Goal: Transaction & Acquisition: Book appointment/travel/reservation

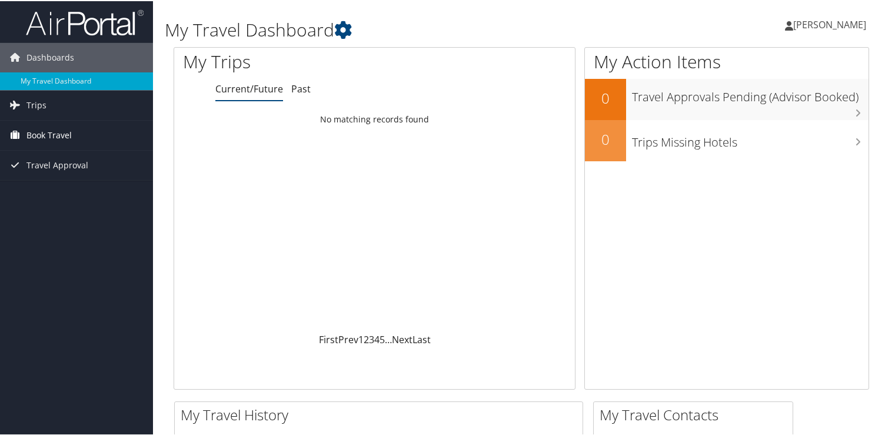
click at [70, 134] on span "Book Travel" at bounding box center [48, 133] width 45 height 29
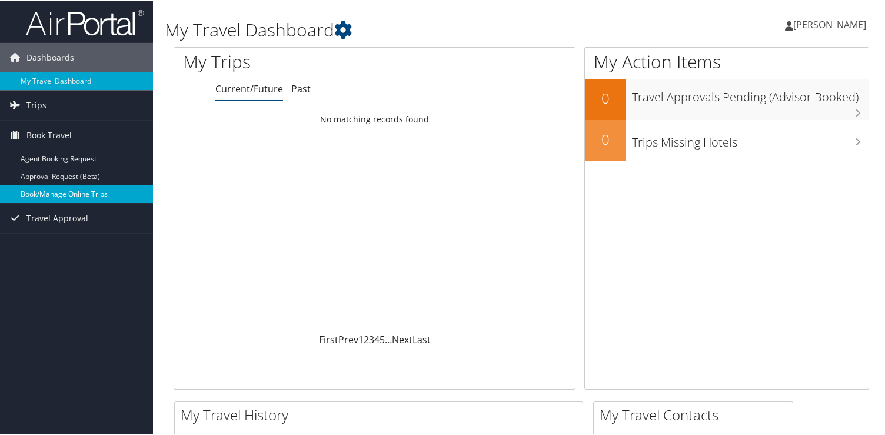
click at [63, 191] on link "Book/Manage Online Trips" at bounding box center [76, 193] width 153 height 18
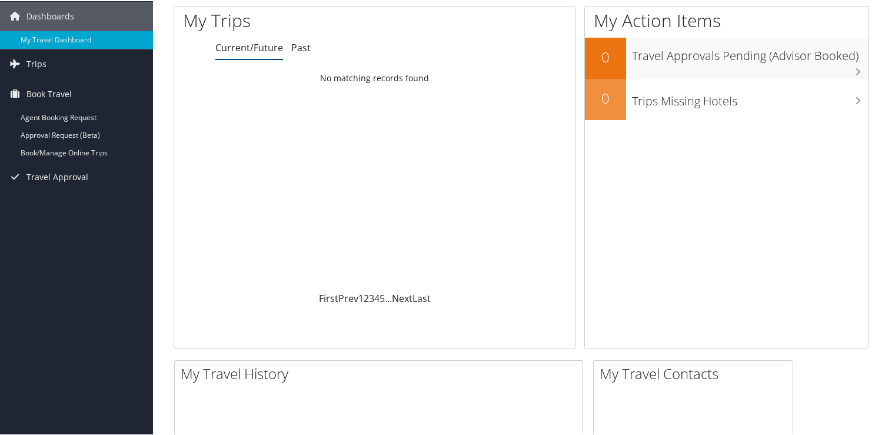
scroll to position [254, 0]
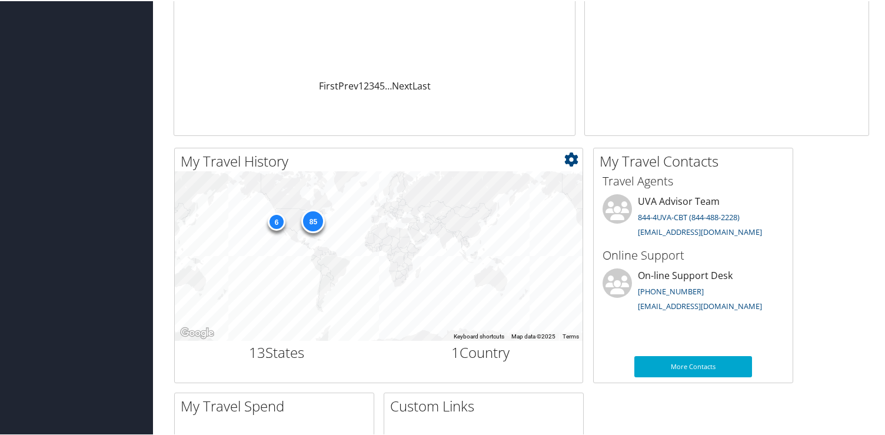
click at [315, 219] on div "85" at bounding box center [313, 220] width 24 height 24
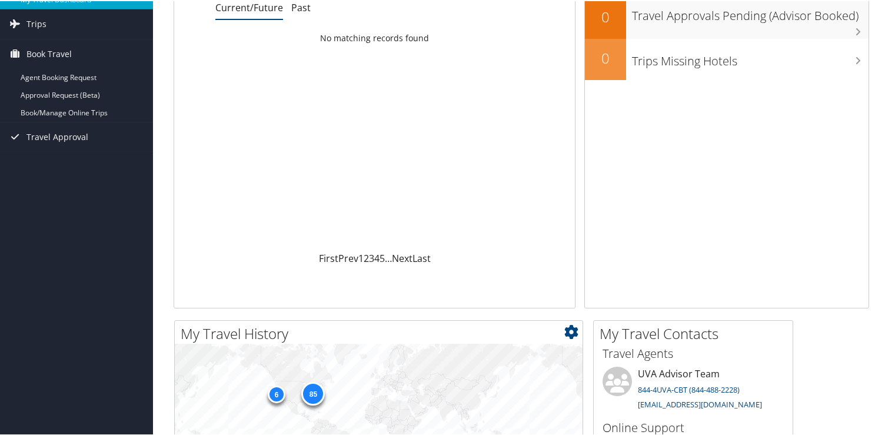
scroll to position [0, 0]
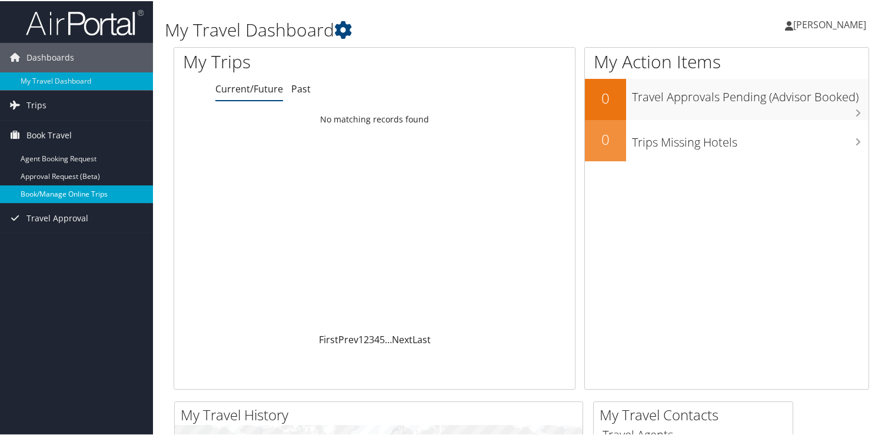
click at [52, 189] on link "Book/Manage Online Trips" at bounding box center [76, 193] width 153 height 18
